Goal: Find specific fact: Find specific fact

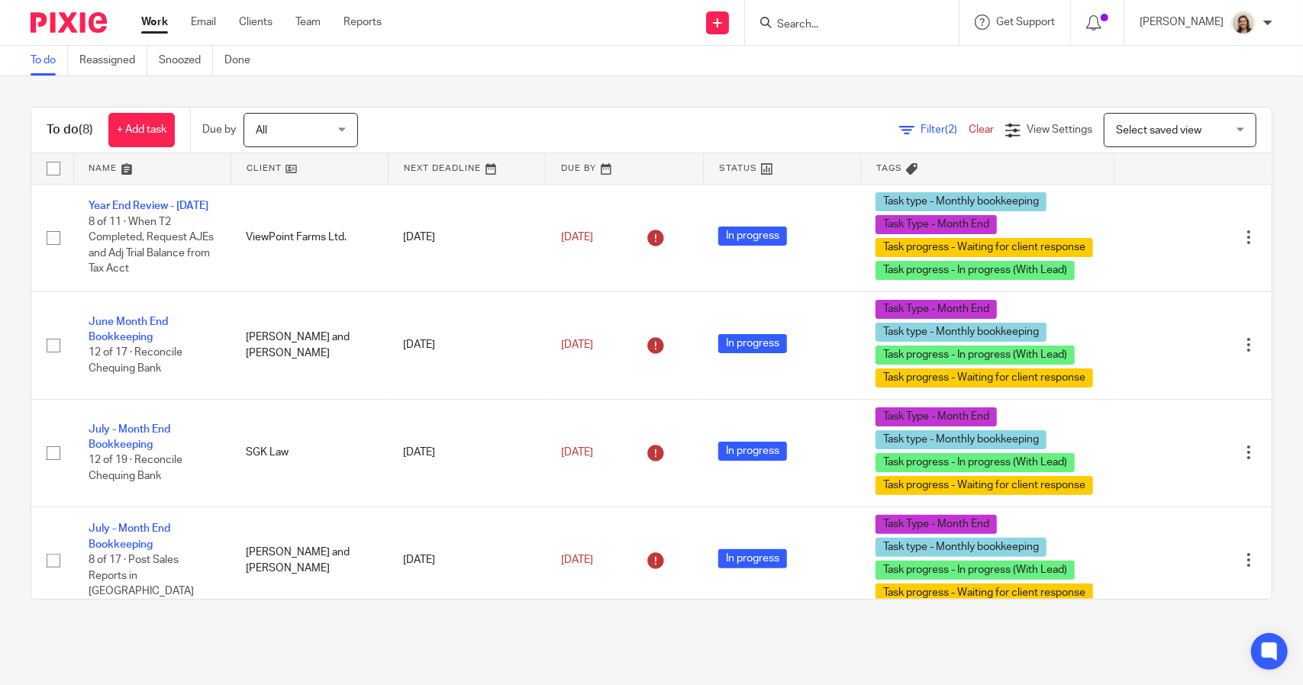
scroll to position [275, 0]
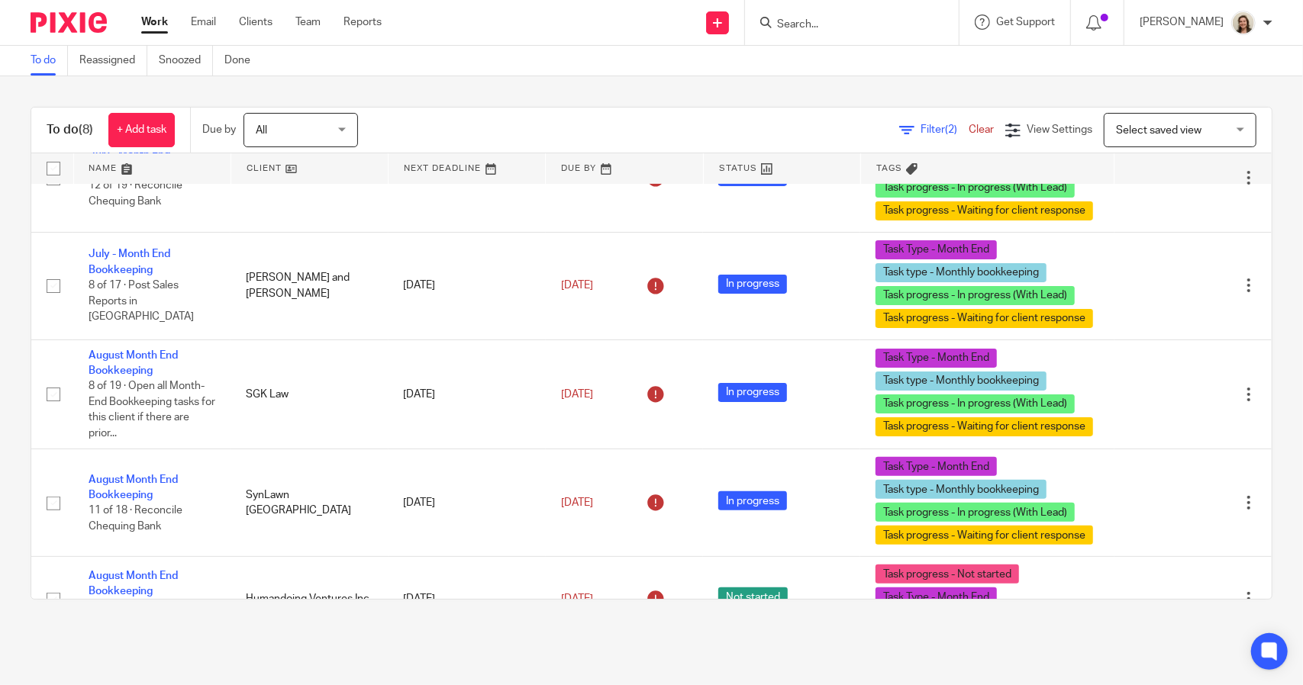
drag, startPoint x: 911, startPoint y: 130, endPoint x: 911, endPoint y: 176, distance: 45.8
click at [920, 130] on span "Filter (2)" at bounding box center [944, 129] width 48 height 11
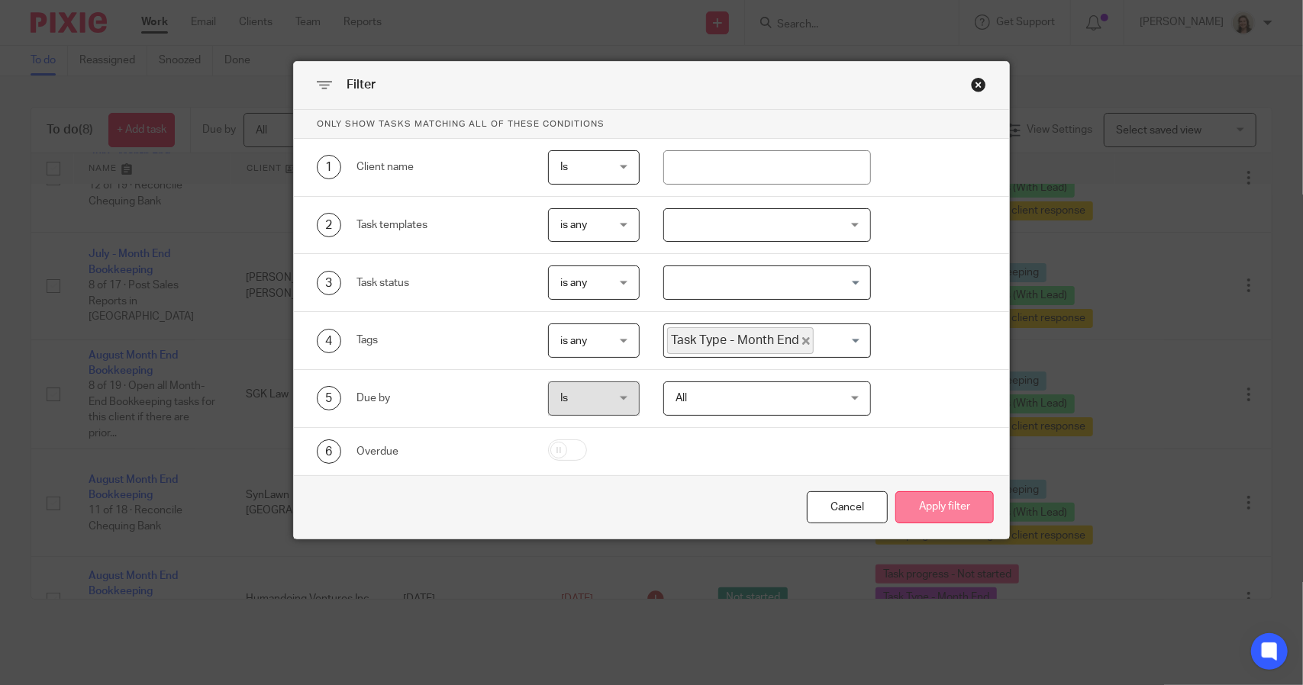
click at [919, 492] on button "Apply filter" at bounding box center [944, 508] width 98 height 33
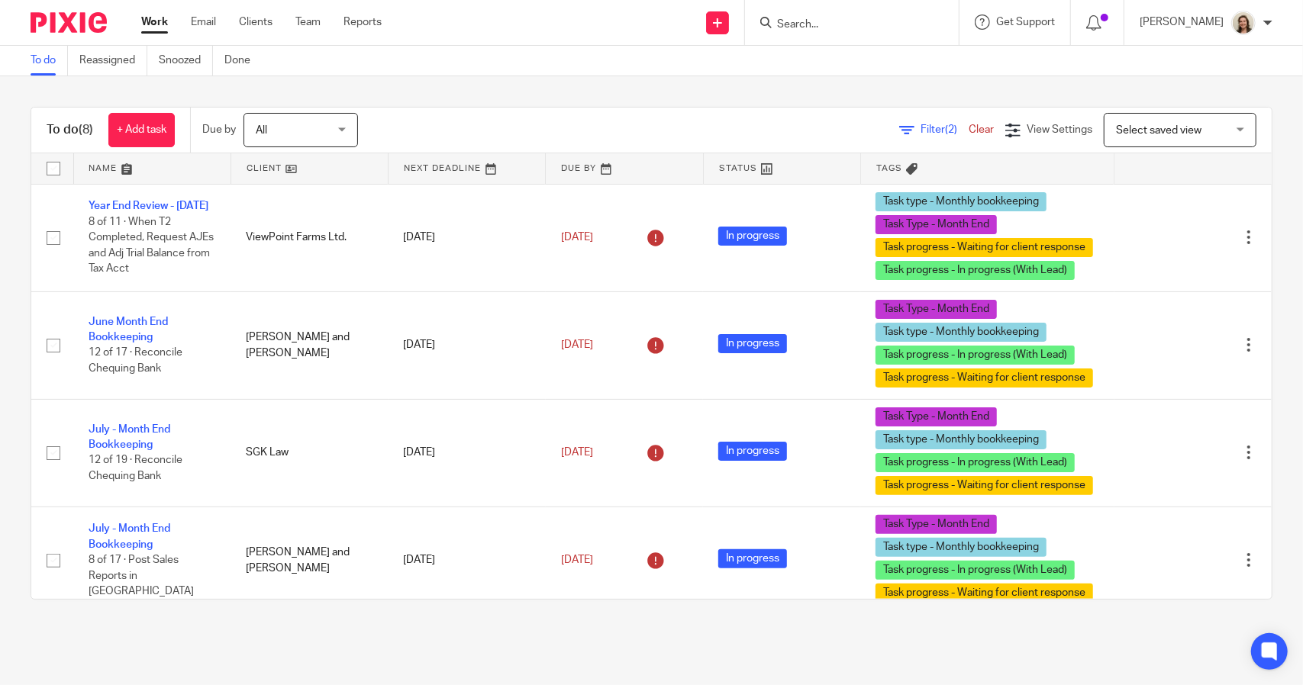
click at [899, 129] on link "Filter (2)" at bounding box center [933, 129] width 69 height 11
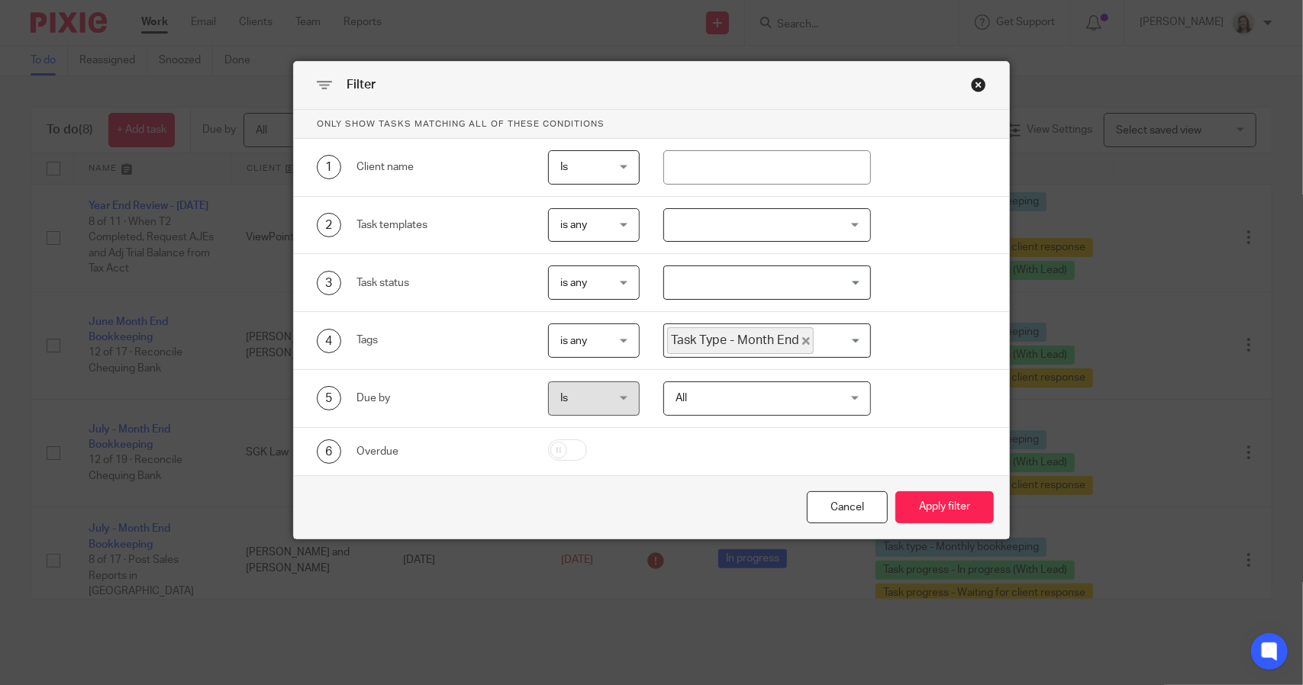
click at [791, 333] on span "Task Type - Month End" at bounding box center [740, 340] width 147 height 27
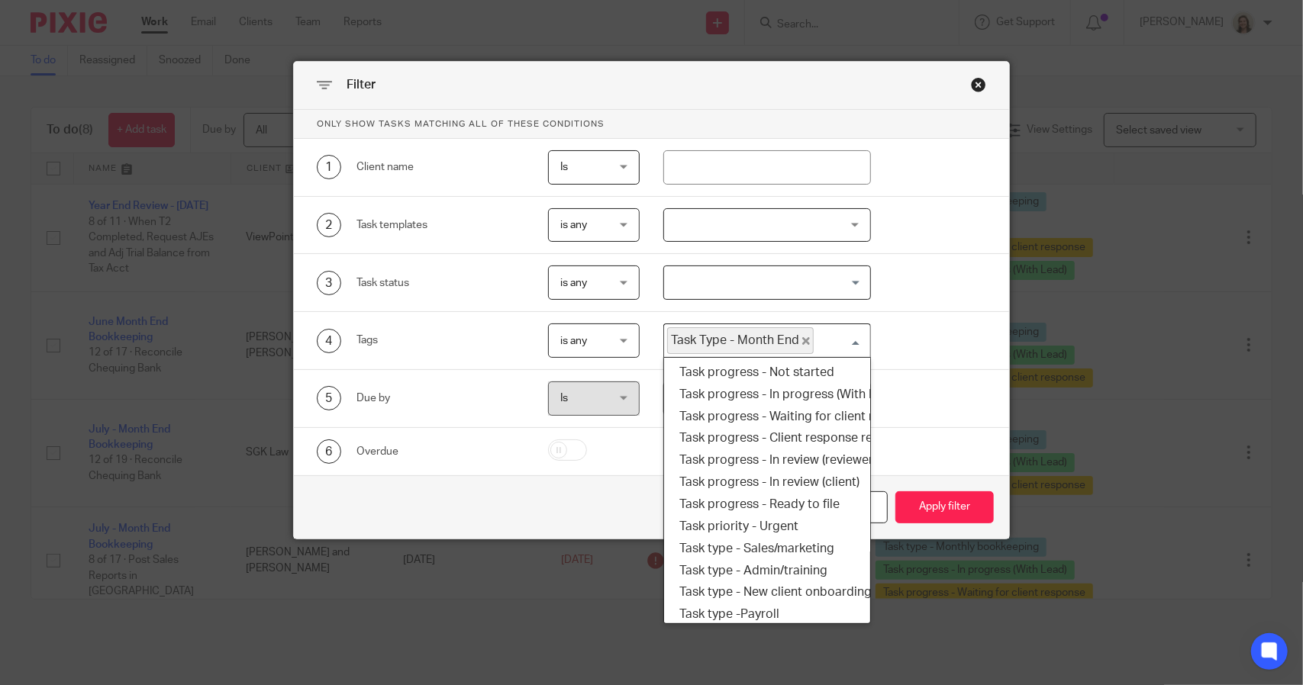
scroll to position [177, 0]
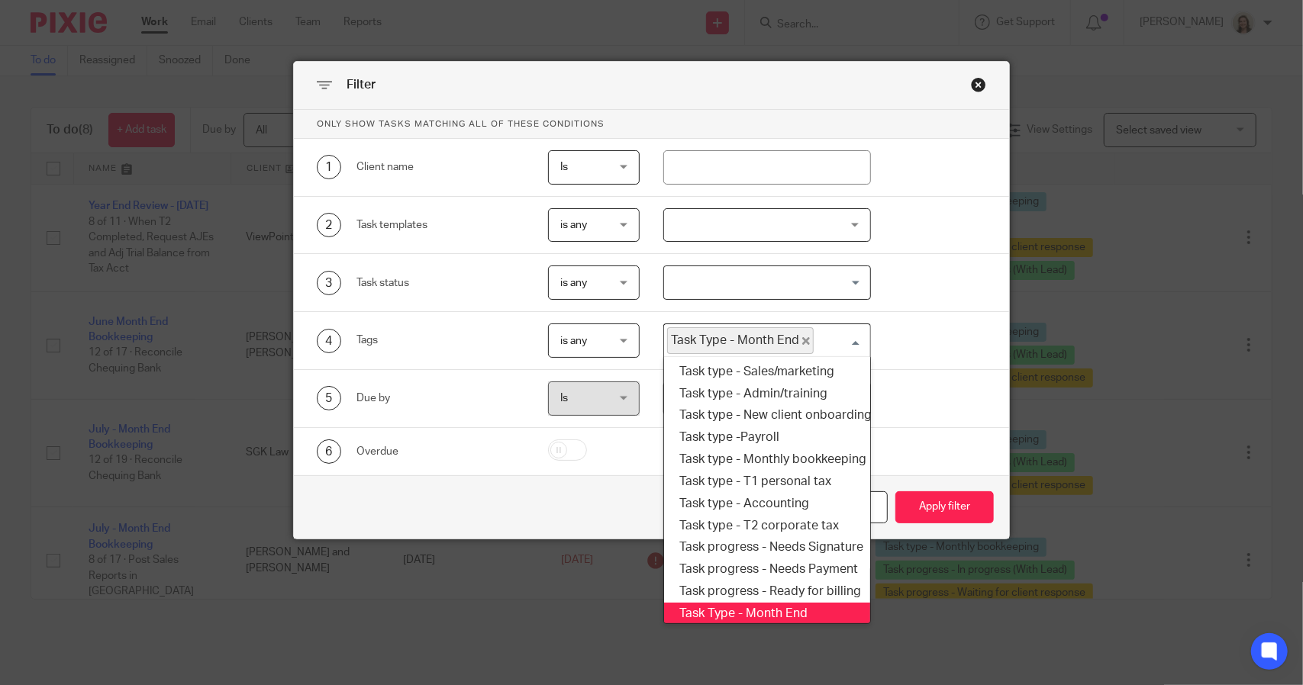
click at [801, 339] on span "Task Type - Month End" at bounding box center [740, 340] width 147 height 27
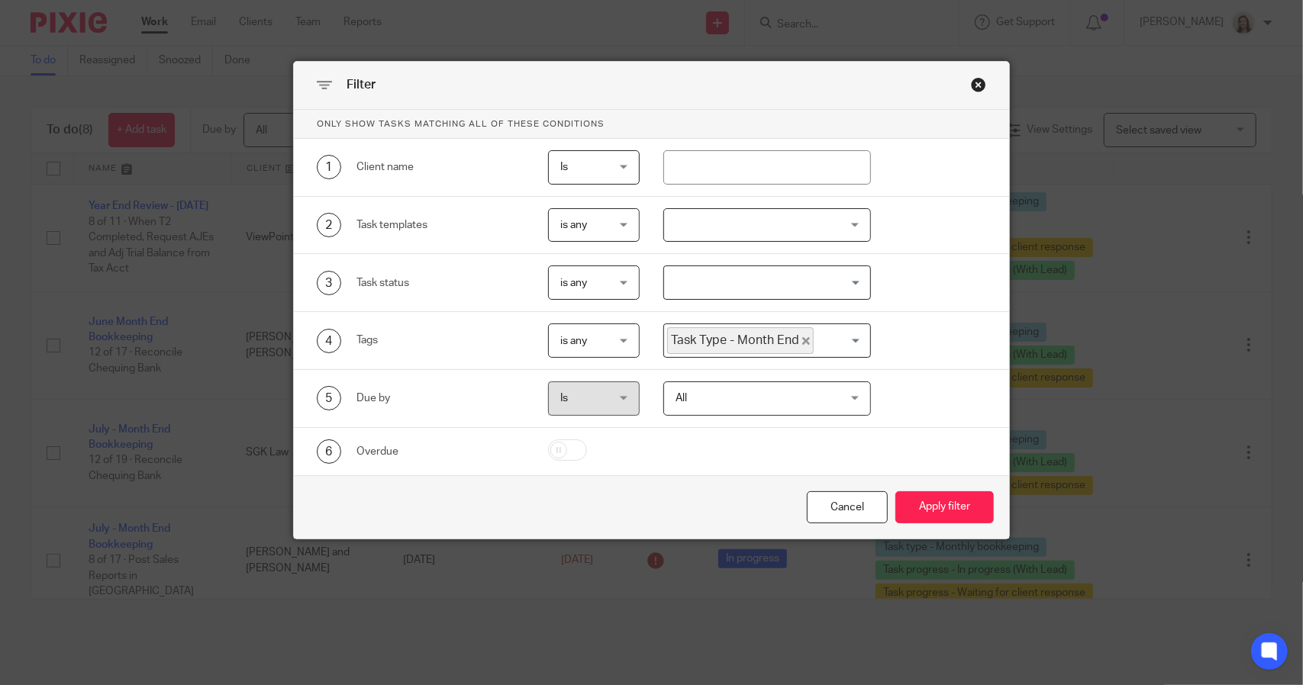
click at [801, 339] on span "Task Type - Month End" at bounding box center [740, 340] width 147 height 27
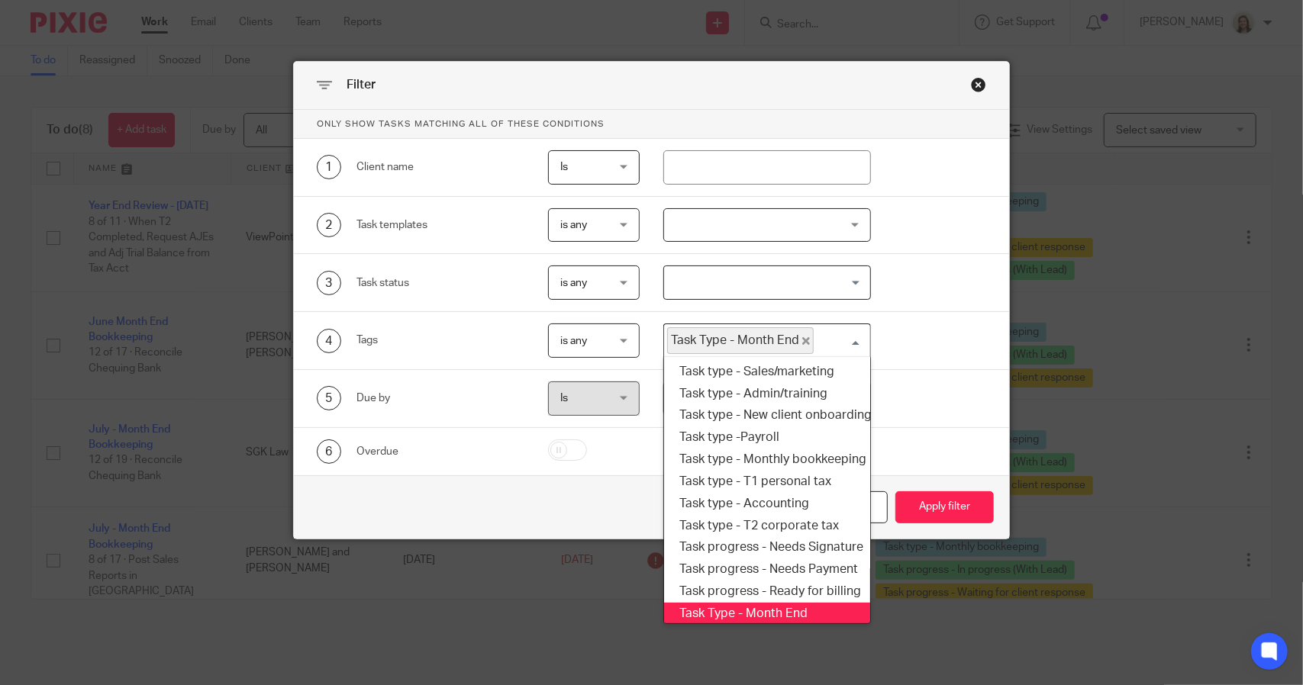
click at [802, 338] on icon "Deselect Task Type - Month End" at bounding box center [806, 341] width 8 height 8
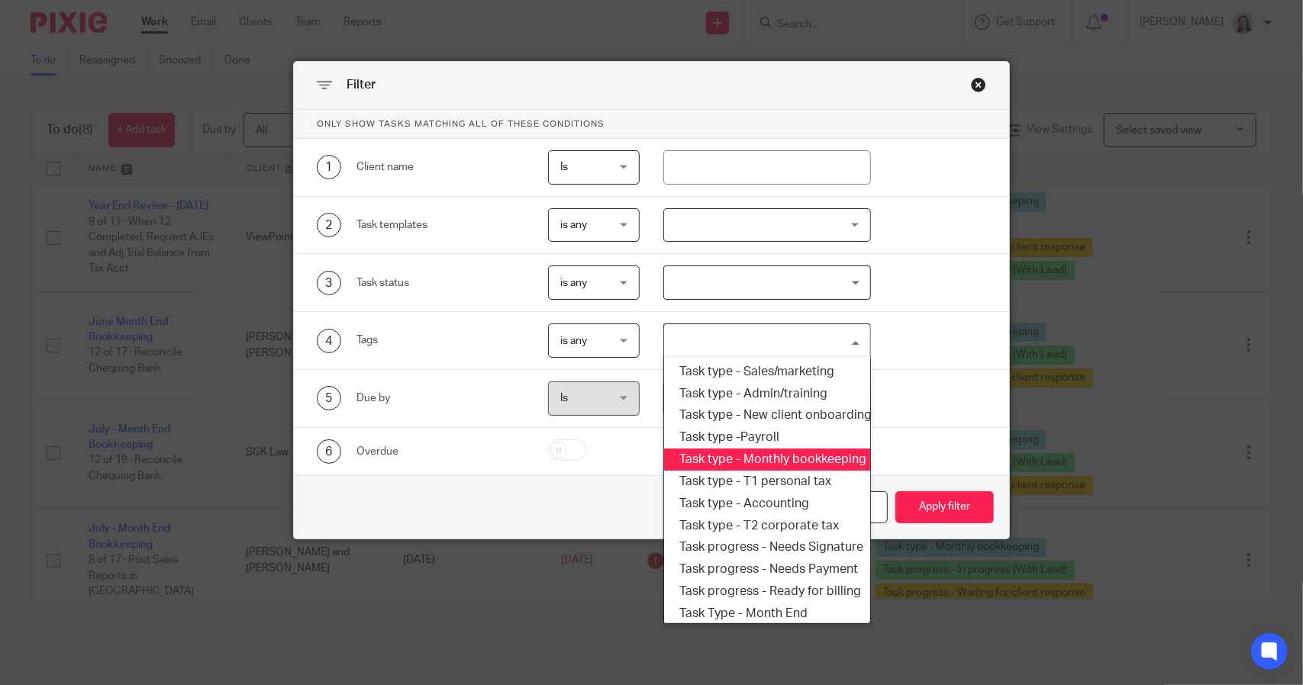
scroll to position [259, 0]
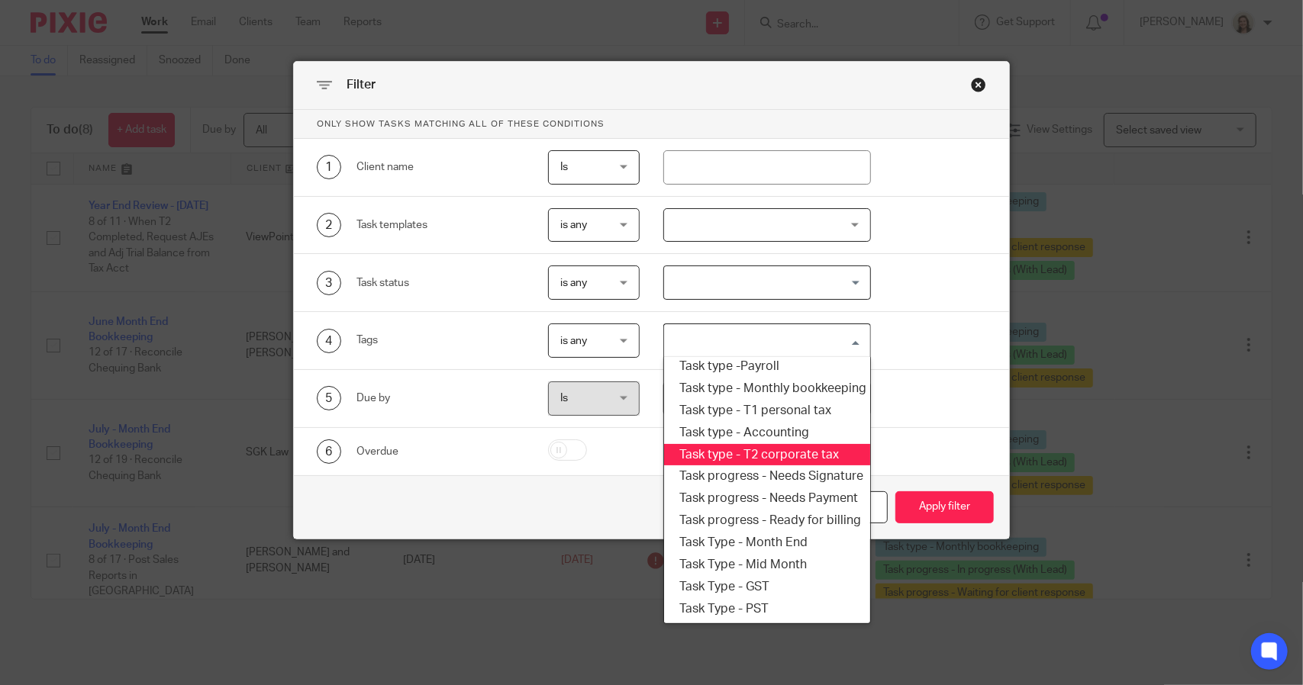
click at [771, 444] on li "Task type - T2 corporate tax" at bounding box center [766, 455] width 205 height 22
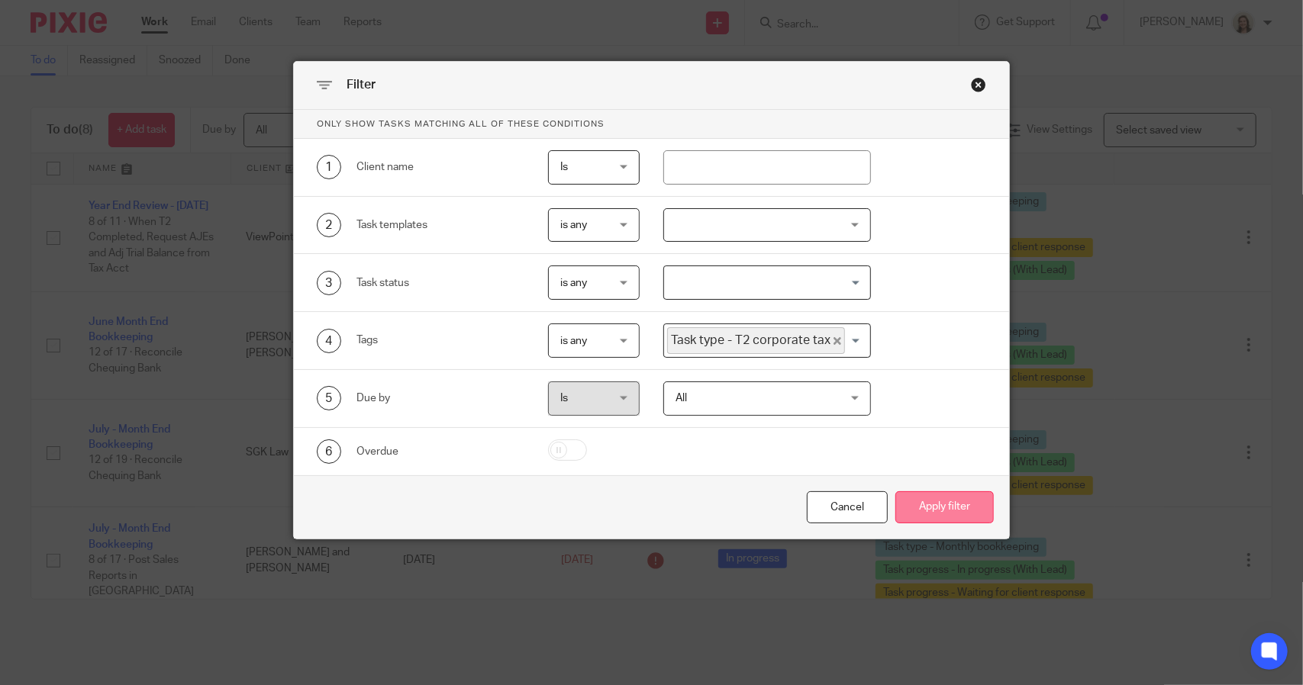
click at [916, 492] on button "Apply filter" at bounding box center [944, 508] width 98 height 33
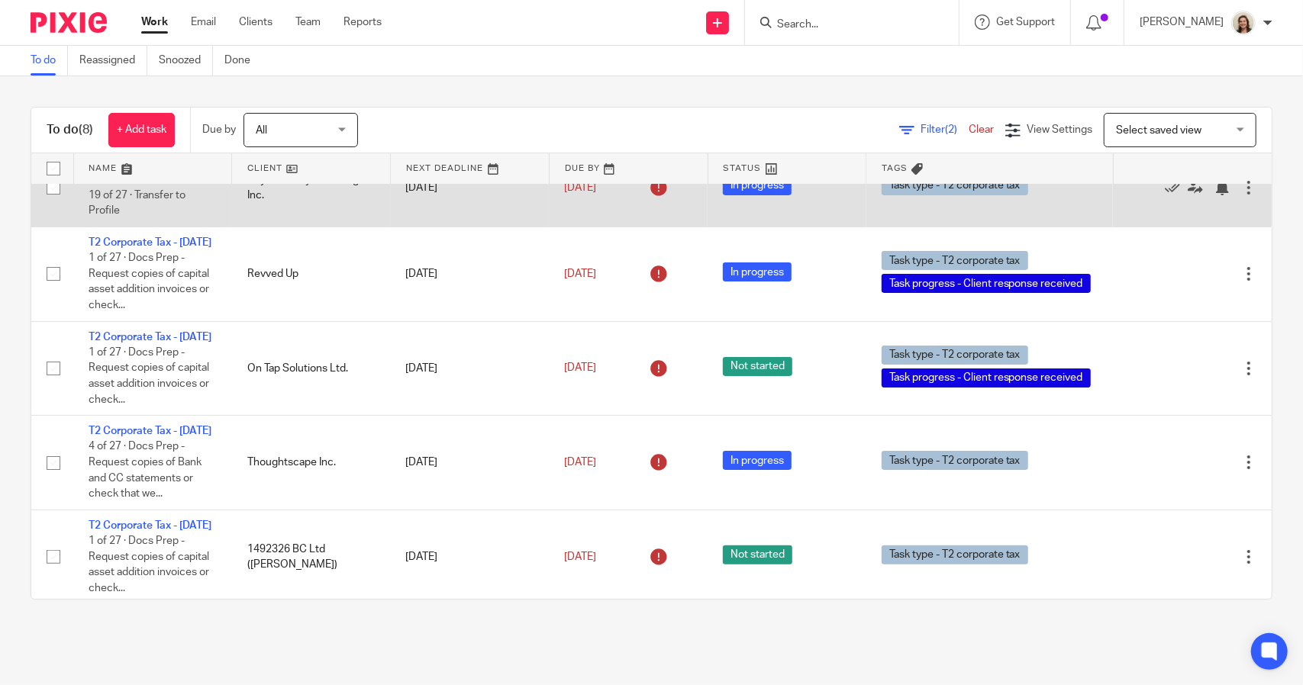
scroll to position [153, 0]
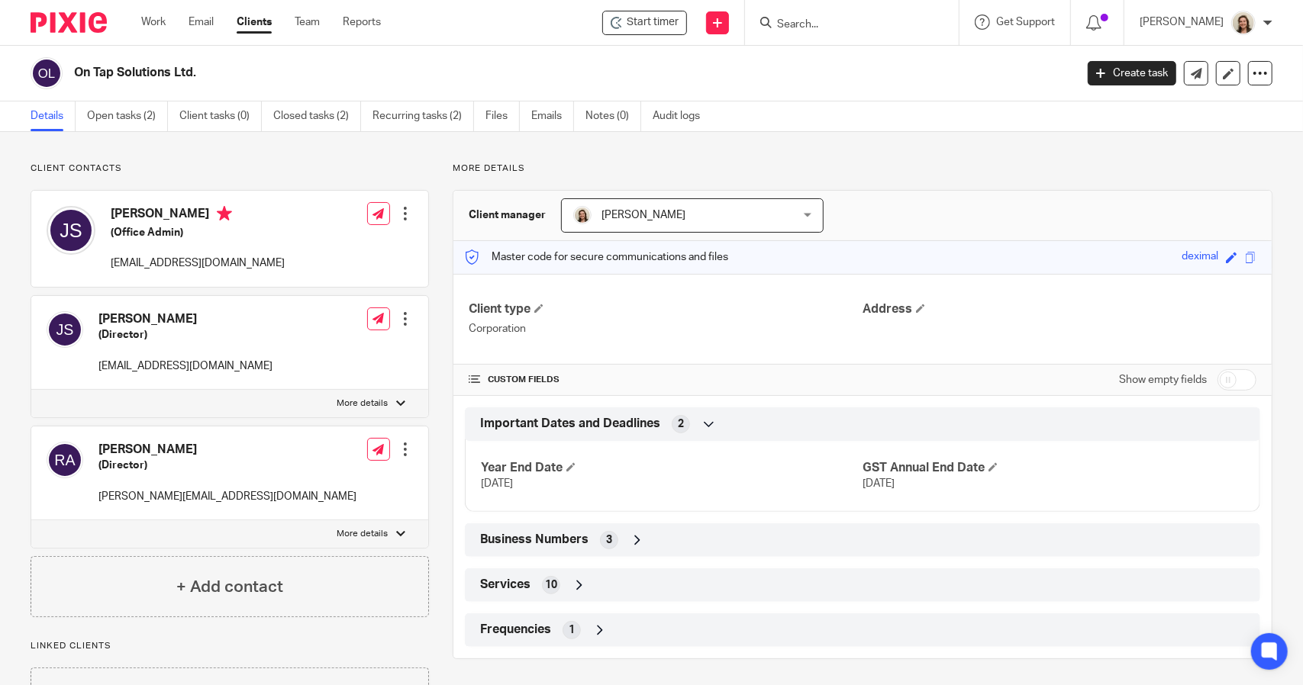
click at [522, 545] on span "Business Numbers" at bounding box center [534, 540] width 108 height 16
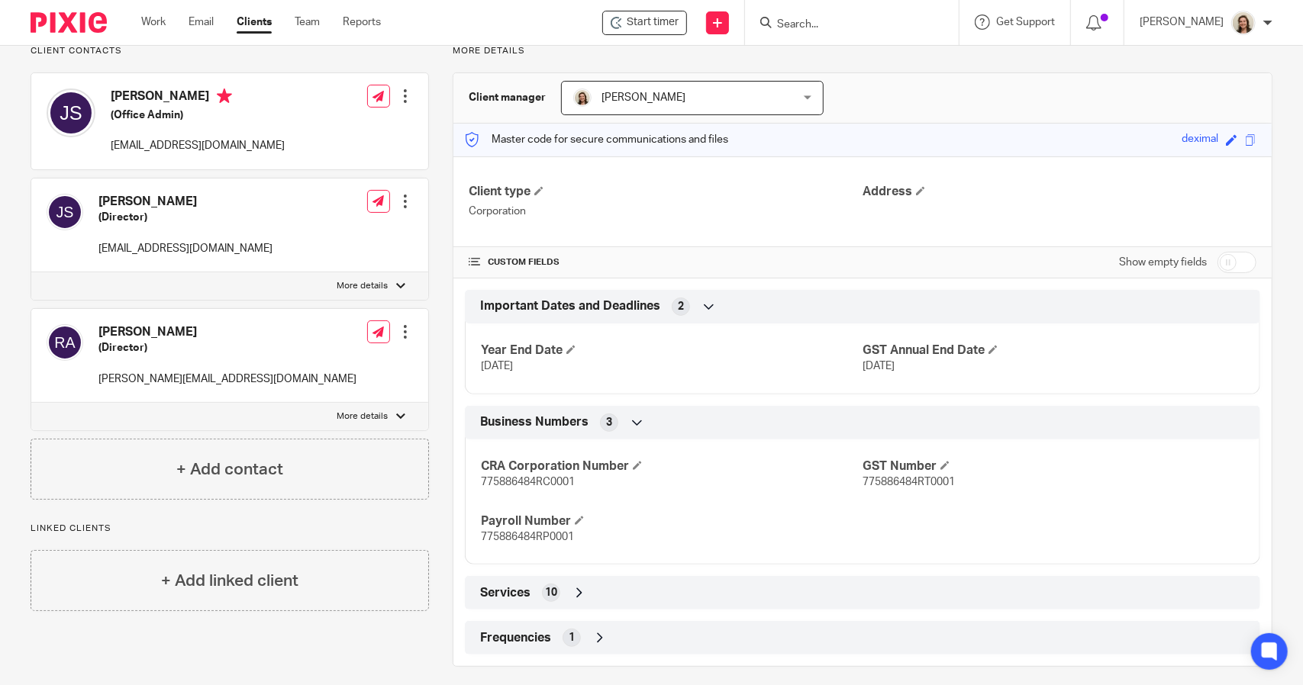
scroll to position [127, 0]
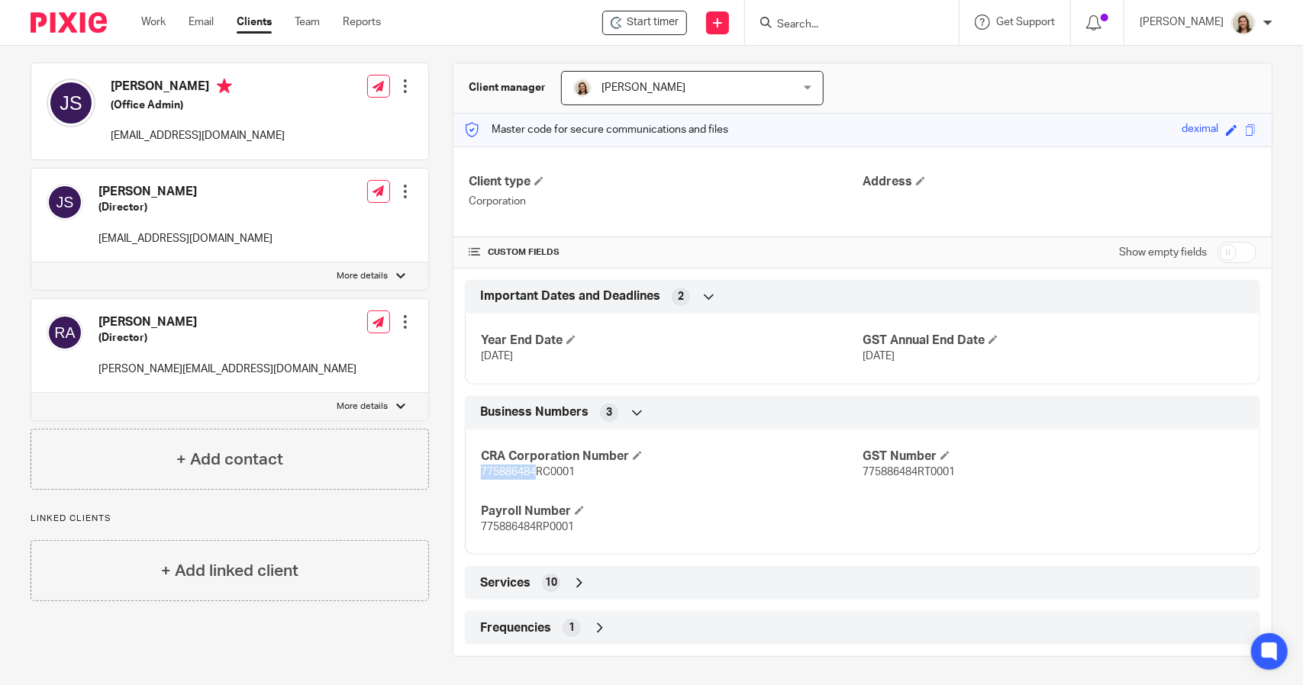
drag, startPoint x: 476, startPoint y: 470, endPoint x: 533, endPoint y: 469, distance: 56.5
click at [533, 469] on span "775886484RC0001" at bounding box center [528, 472] width 94 height 11
copy span "775886484"
